Goal: Task Accomplishment & Management: Complete application form

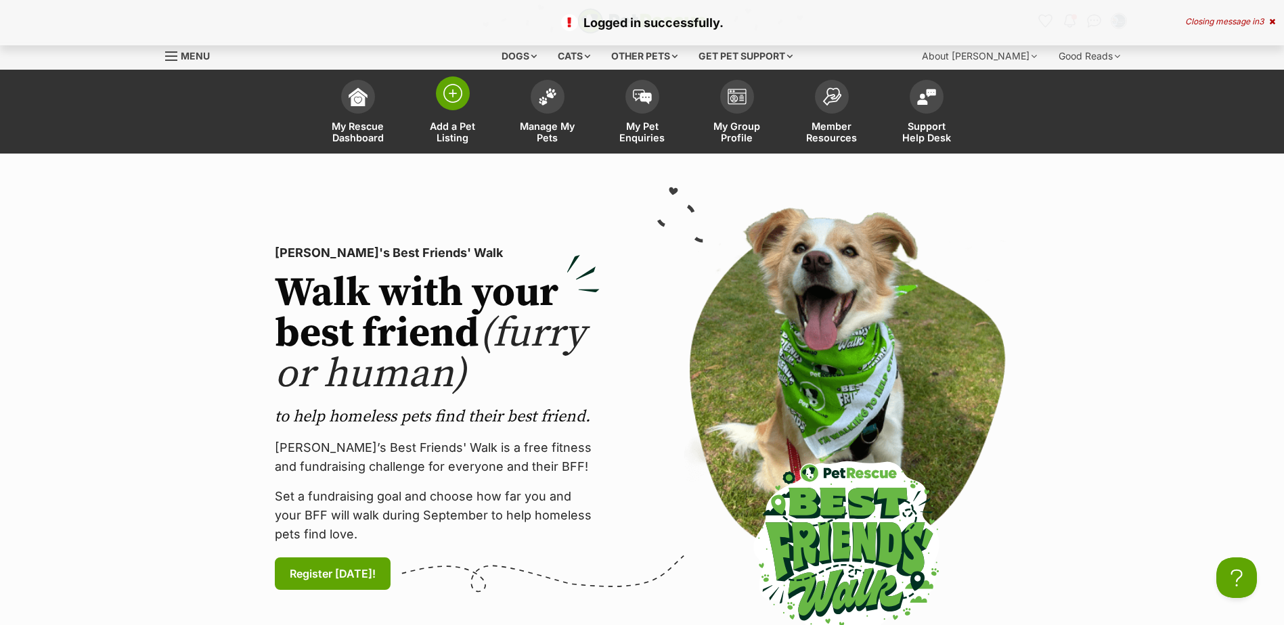
click at [447, 104] on span at bounding box center [453, 93] width 34 height 34
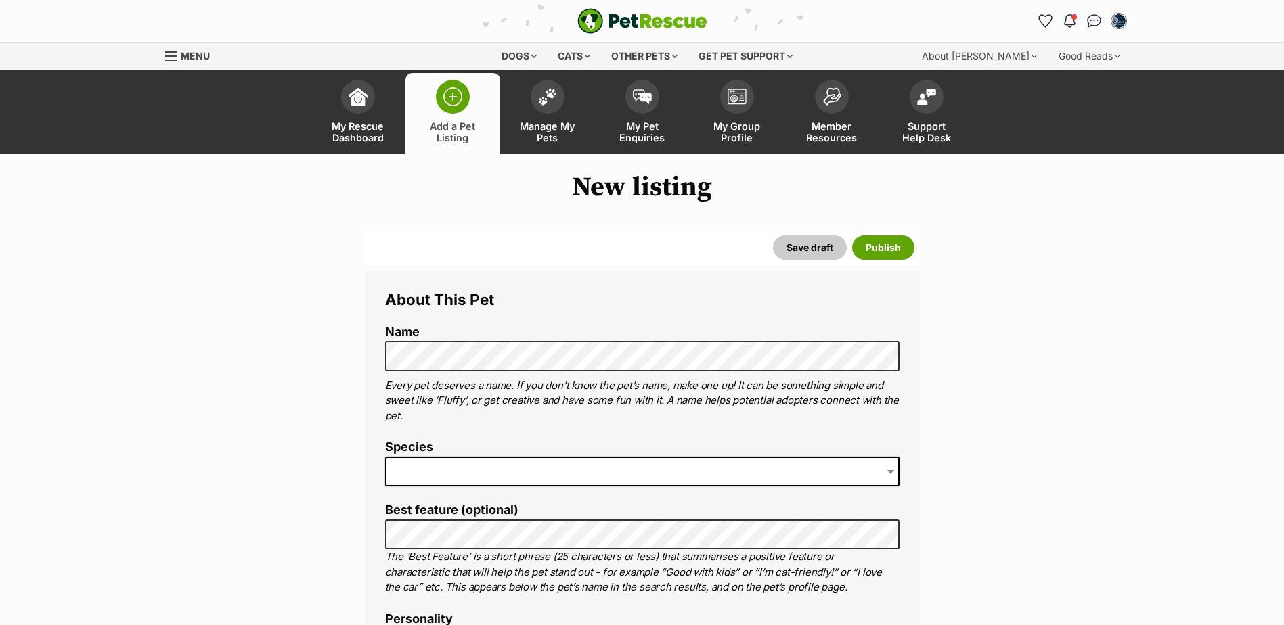
click at [512, 420] on p "Every pet deserves a name. If you don’t know the pet’s name, make one up! It ca…" at bounding box center [642, 401] width 514 height 46
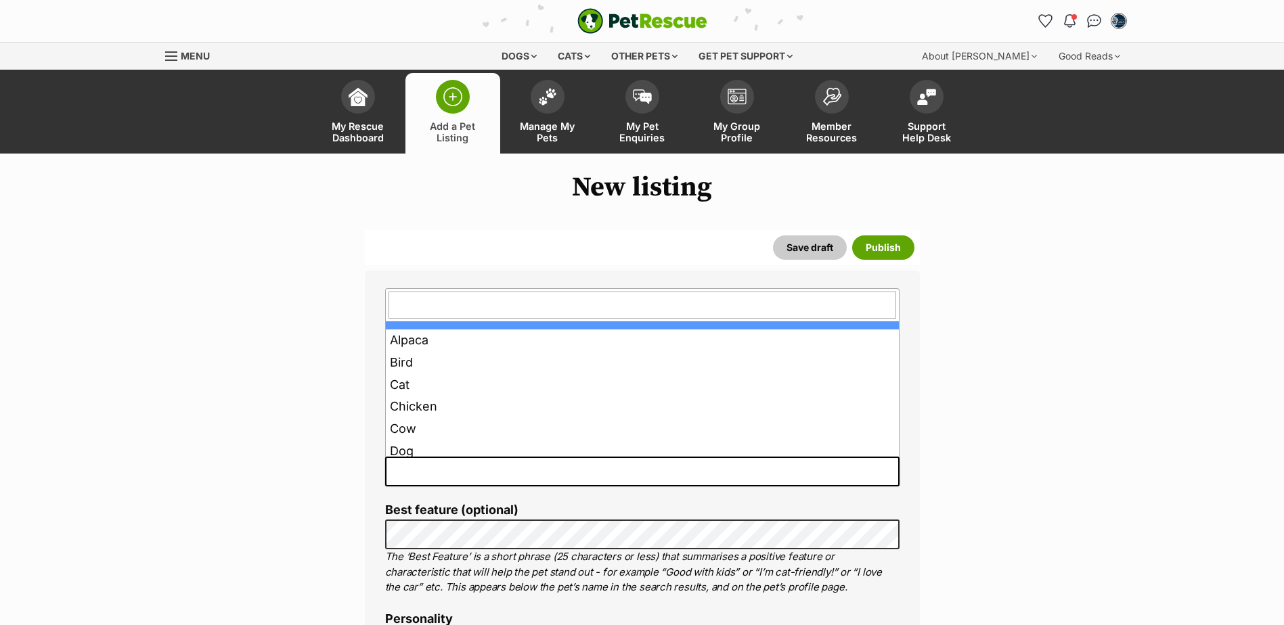
click at [424, 475] on span at bounding box center [642, 472] width 514 height 30
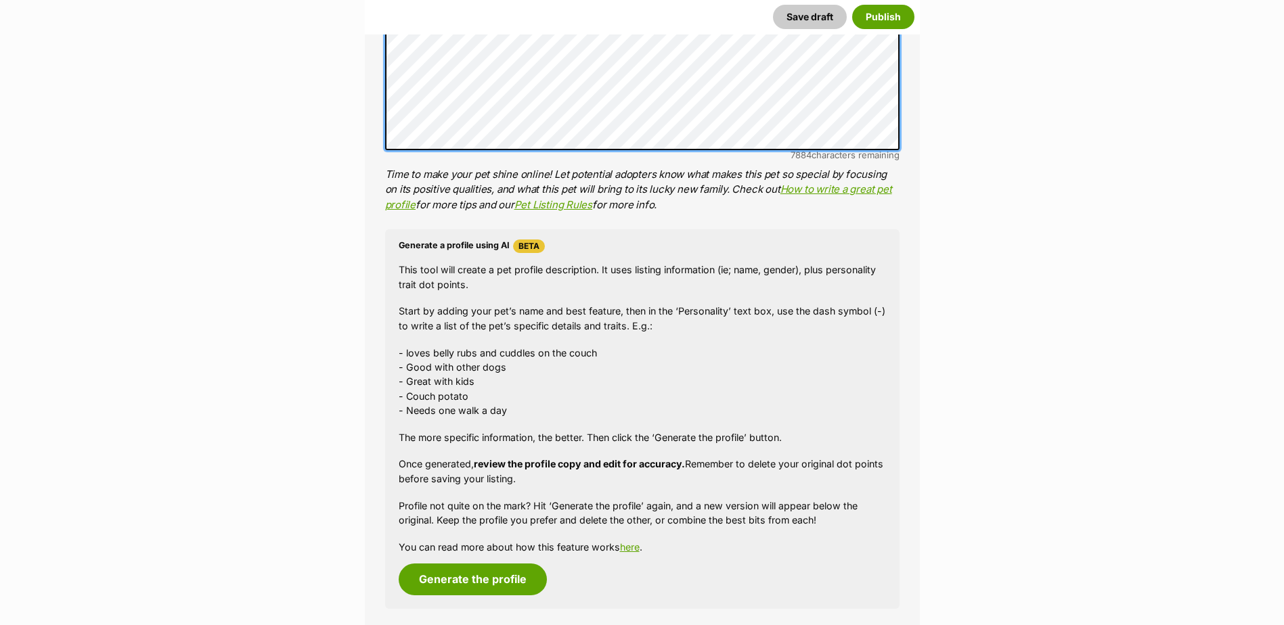
scroll to position [812, 0]
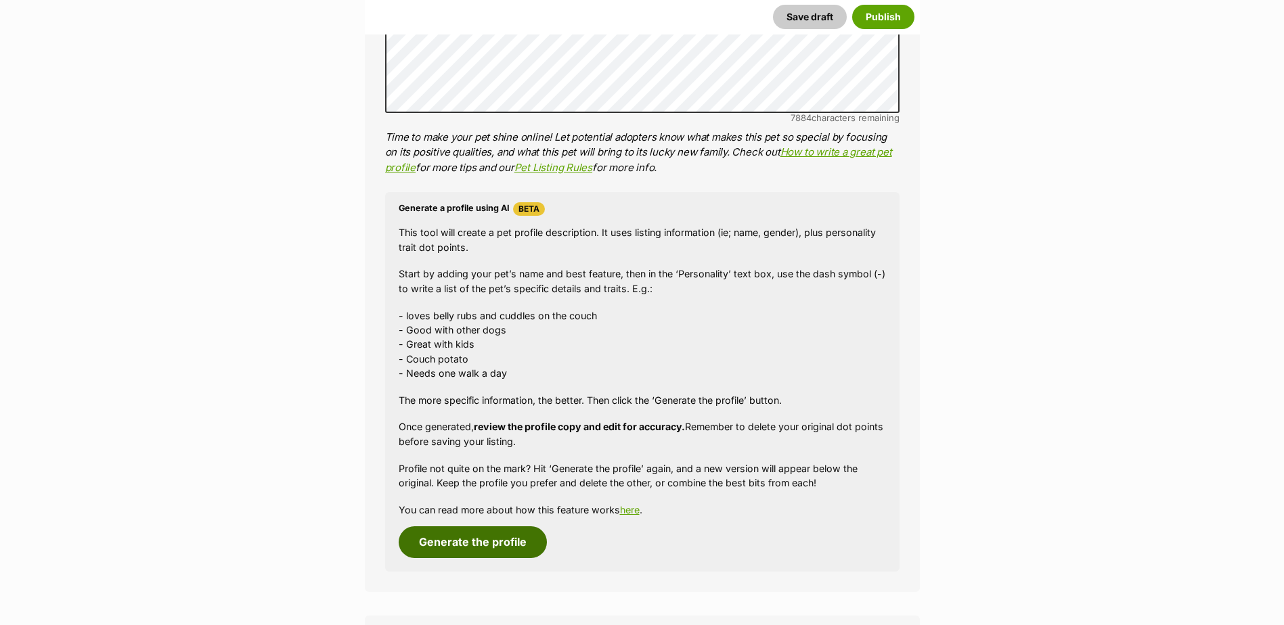
click at [489, 552] on button "Generate the profile" at bounding box center [473, 542] width 148 height 31
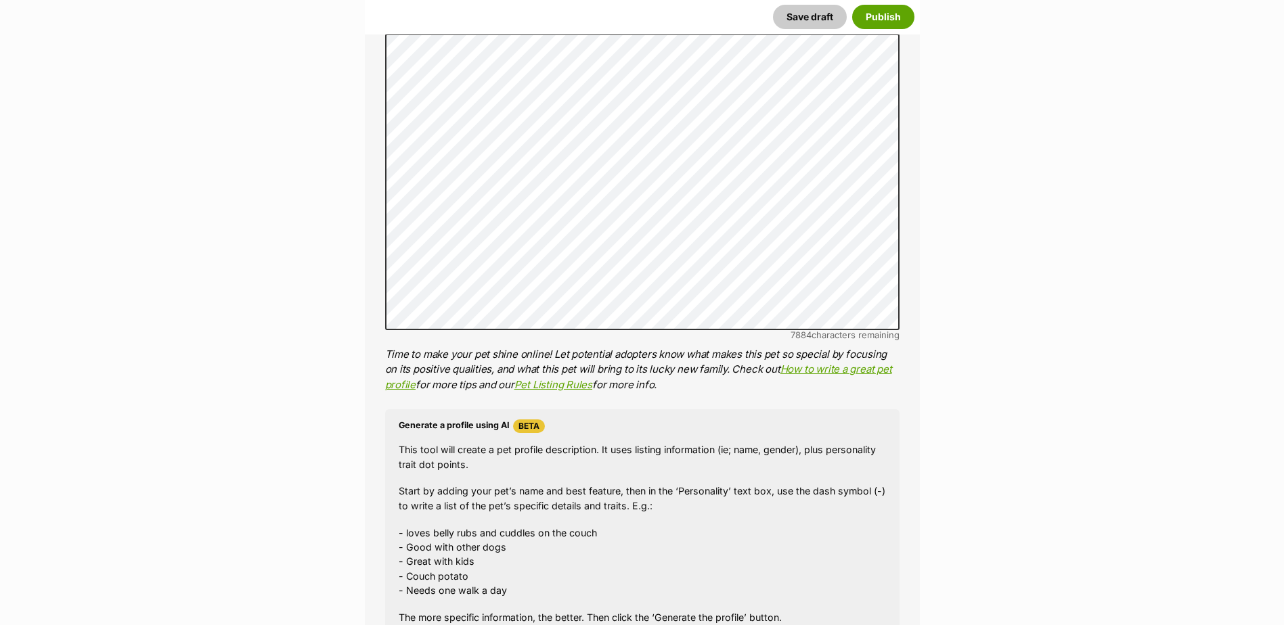
scroll to position [464, 0]
